Goal: Check status: Check status

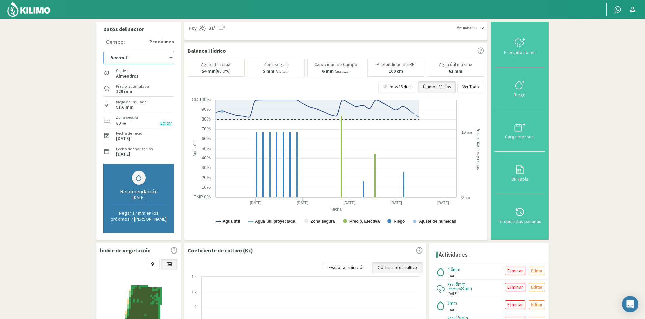
click at [173, 55] on select "Huerto 1 Huerto 2 Huerto 3 Huerto 4 Huerto 5 Huerto 6 Huerto 7" at bounding box center [138, 57] width 71 height 13
click at [103, 51] on select "Huerto 1 Huerto 2 Huerto 3 Huerto 4 Huerto 5 Huerto 6 Huerto 7" at bounding box center [138, 57] width 71 height 13
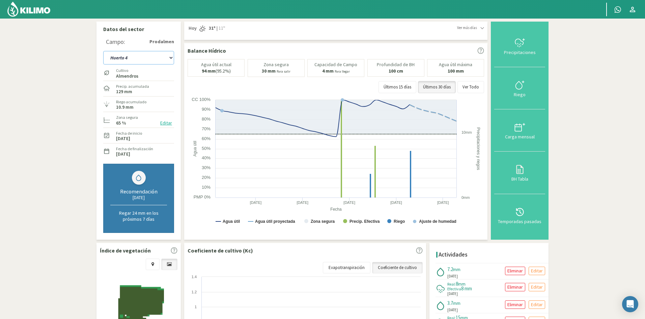
click at [171, 54] on select "Huerto 1 Huerto 2 Huerto 3 Huerto 4 Huerto 5 Huerto 6 Huerto 7" at bounding box center [138, 57] width 71 height 13
click at [103, 51] on select "Huerto 1 Huerto 2 Huerto 3 Huerto 4 Huerto 5 Huerto 6 Huerto 7" at bounding box center [138, 57] width 71 height 13
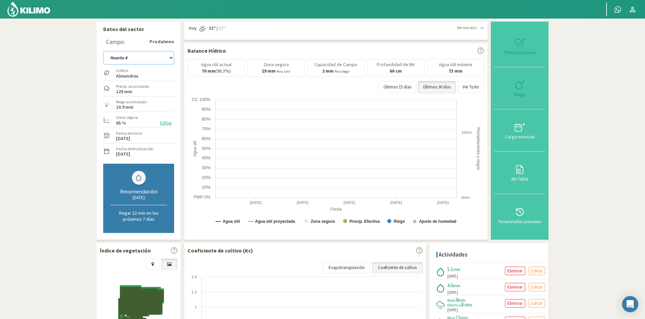
select select "19: Object"
